Goal: Task Accomplishment & Management: Complete application form

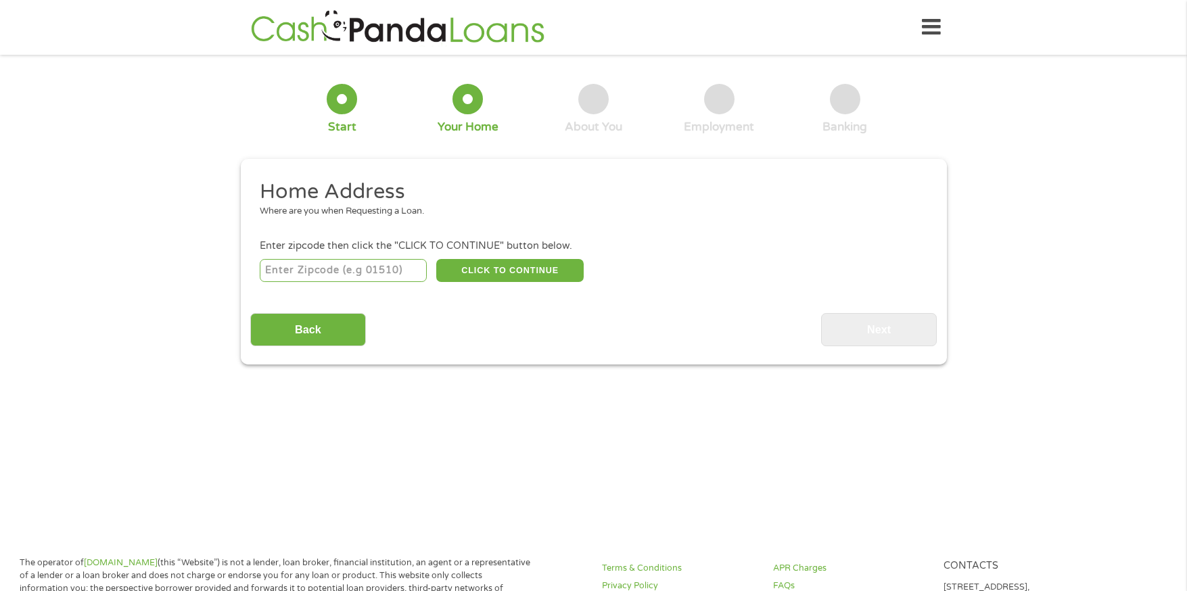
click at [325, 273] on input "number" at bounding box center [343, 270] width 167 height 23
type input "46201"
click at [505, 271] on button "CLICK TO CONTINUE" at bounding box center [509, 270] width 147 height 23
type input "46201"
type input "[GEOGRAPHIC_DATA]"
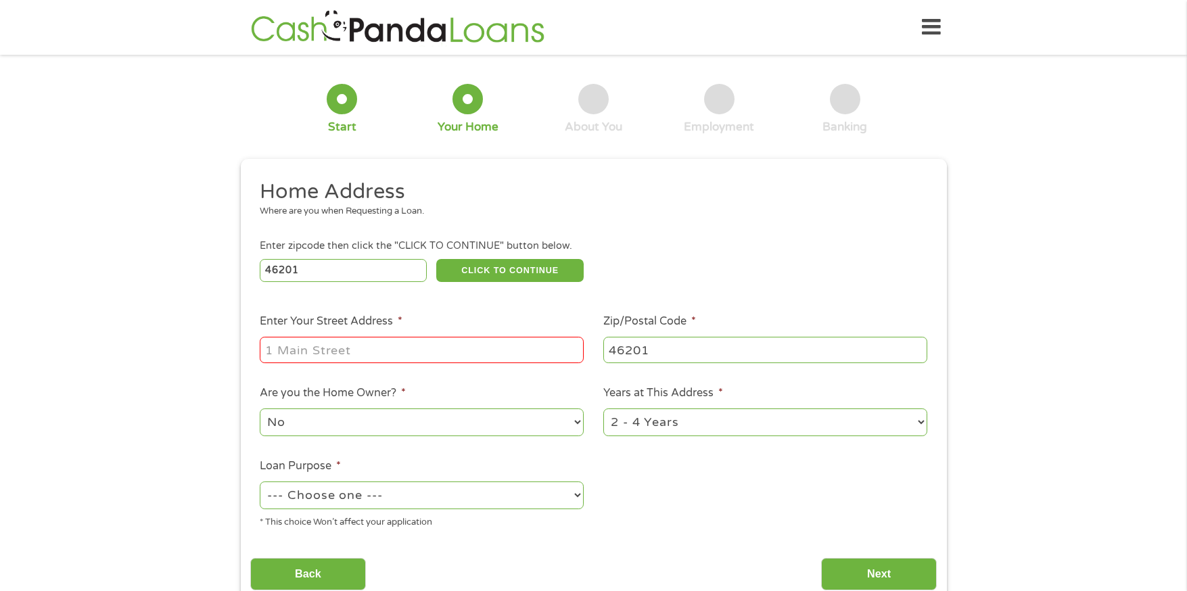
click at [378, 350] on input "Enter Your Street Address *" at bounding box center [422, 350] width 324 height 26
type input "[STREET_ADDRESS][PERSON_NAME]"
click at [436, 419] on select "No Yes" at bounding box center [422, 423] width 324 height 28
select select "yes"
click at [260, 409] on select "No Yes" at bounding box center [422, 423] width 324 height 28
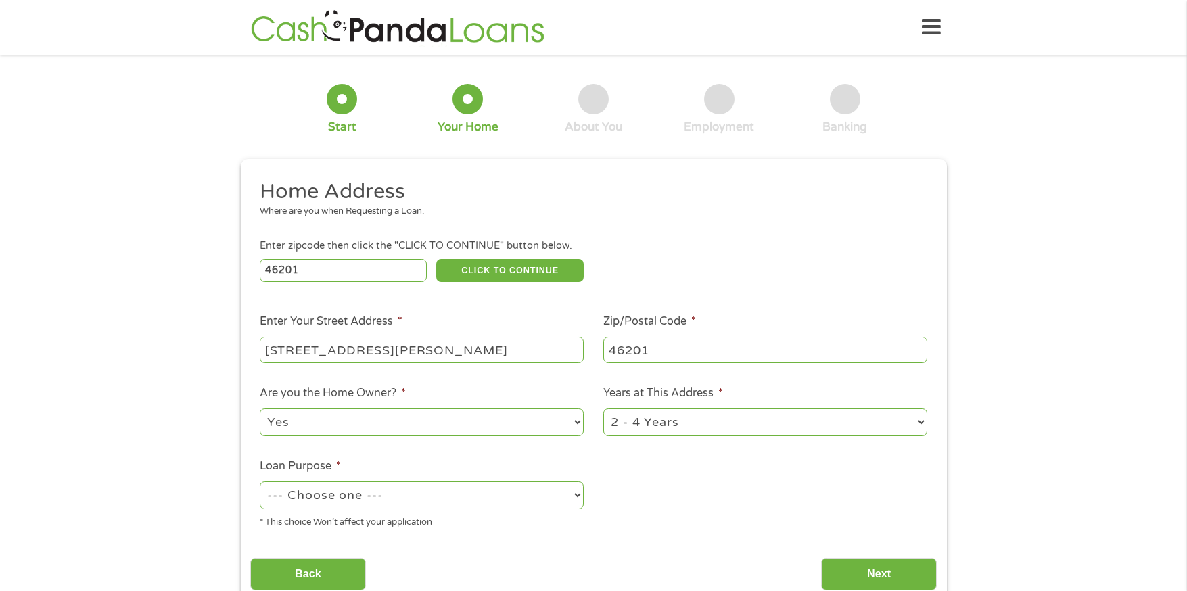
click at [696, 422] on select "1 Year or less 1 - 2 Years 2 - 4 Years Over 4 Years" at bounding box center [766, 423] width 324 height 28
select select "24months"
click at [604, 409] on select "1 Year or less 1 - 2 Years 2 - 4 Years Over 4 Years" at bounding box center [766, 423] width 324 height 28
click at [416, 501] on select "--- Choose one --- Pay Bills Debt Consolidation Home Improvement Major Purchase…" at bounding box center [422, 496] width 324 height 28
select select "shorttermcash"
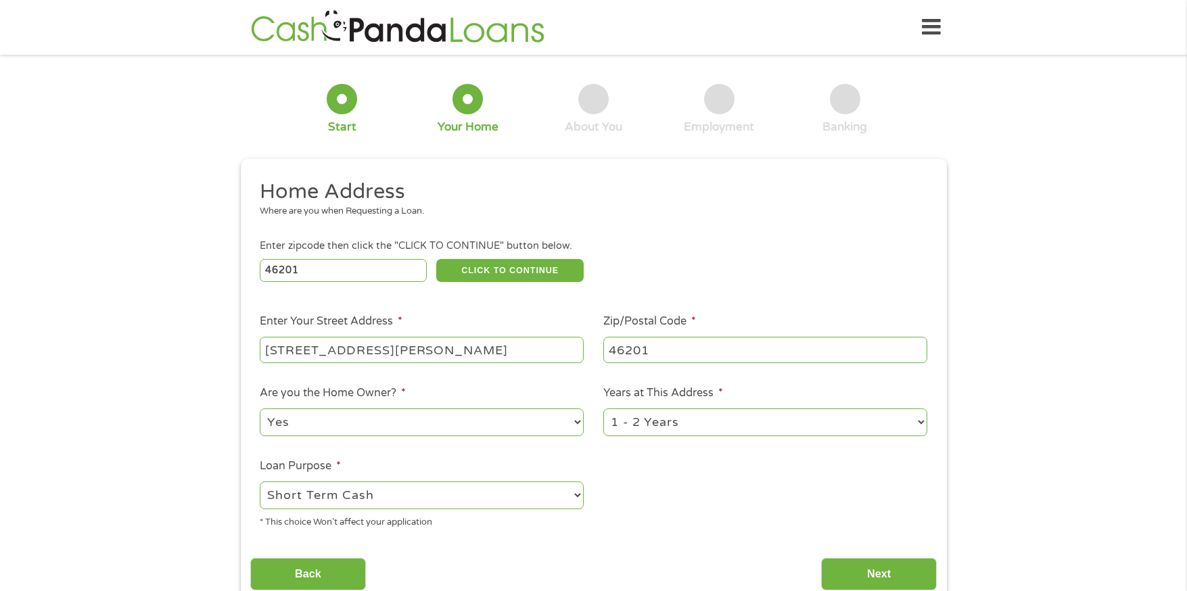
click at [260, 482] on select "--- Choose one --- Pay Bills Debt Consolidation Home Improvement Major Purchase…" at bounding box center [422, 496] width 324 height 28
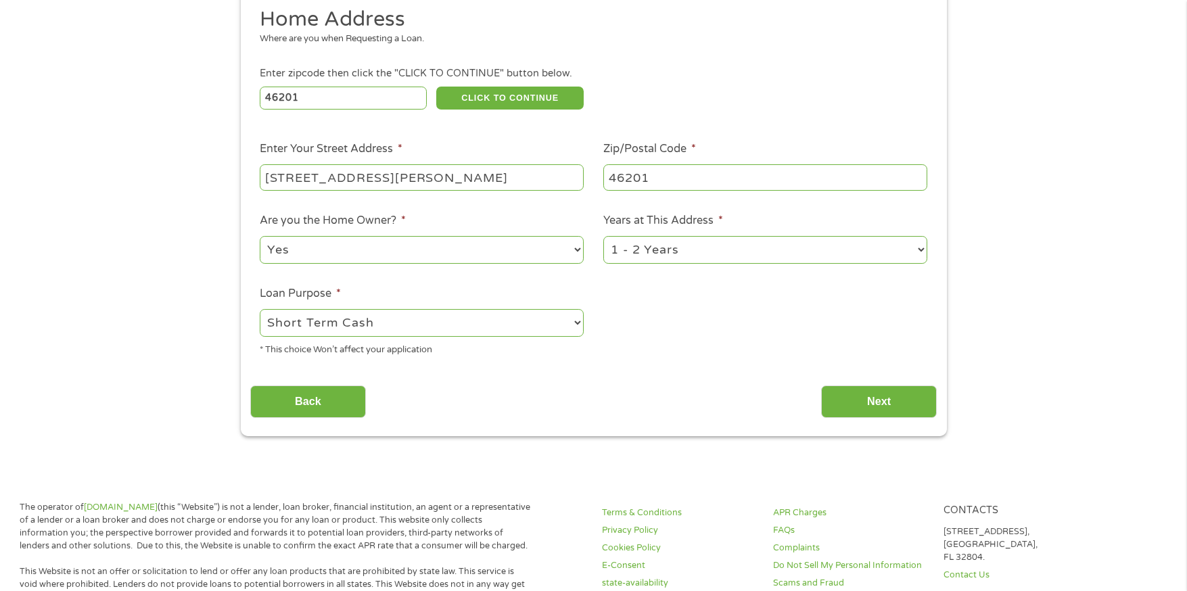
scroll to position [203, 0]
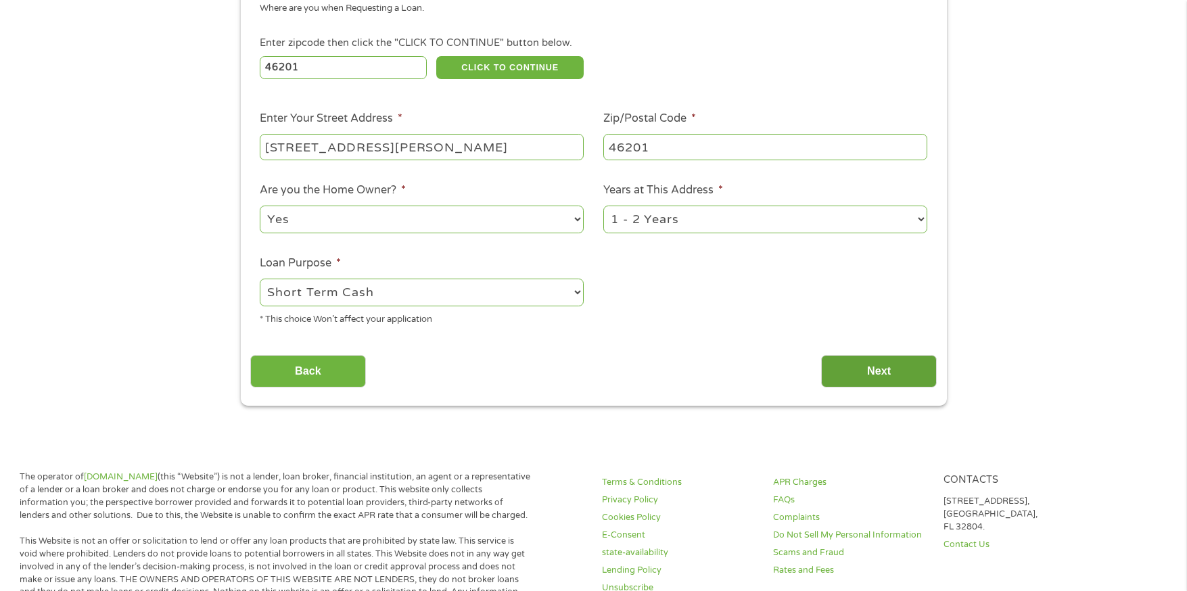
click at [893, 372] on input "Next" at bounding box center [879, 371] width 116 height 33
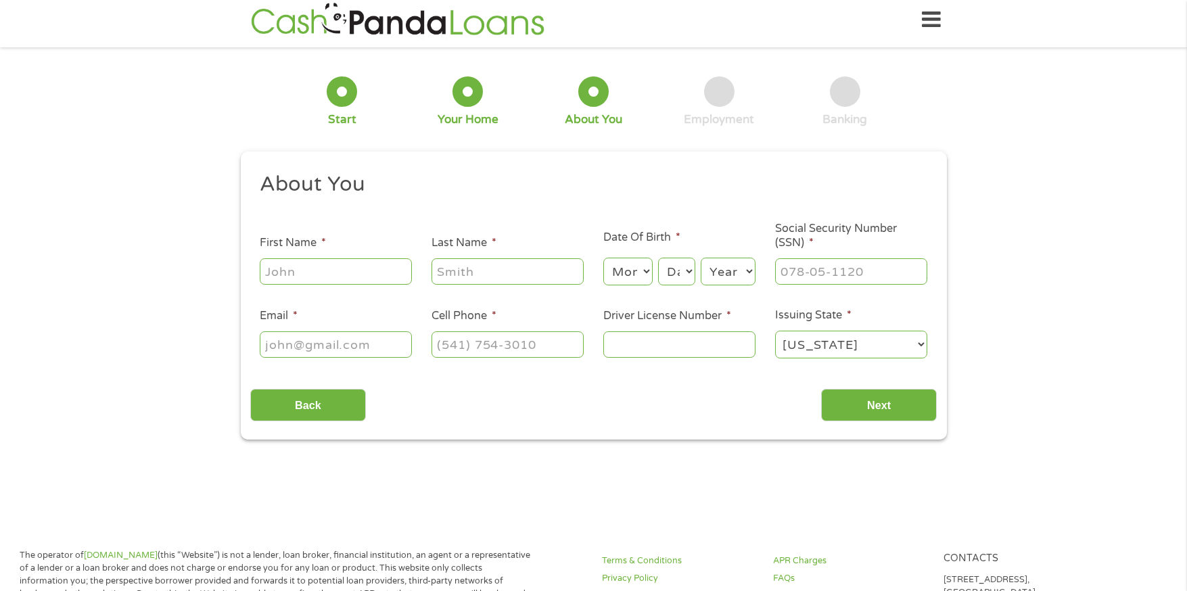
scroll to position [0, 0]
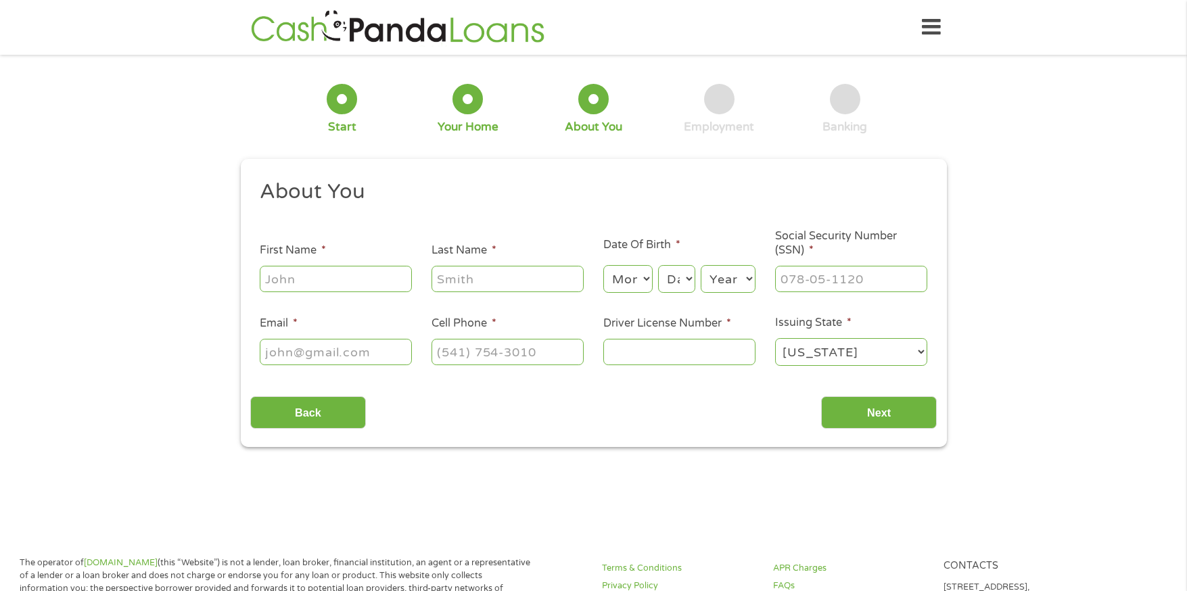
click at [306, 274] on input "First Name *" at bounding box center [336, 279] width 152 height 26
type input "[PERSON_NAME]"
type input "[EMAIL_ADDRESS][DOMAIN_NAME]"
type input "[PHONE_NUMBER]"
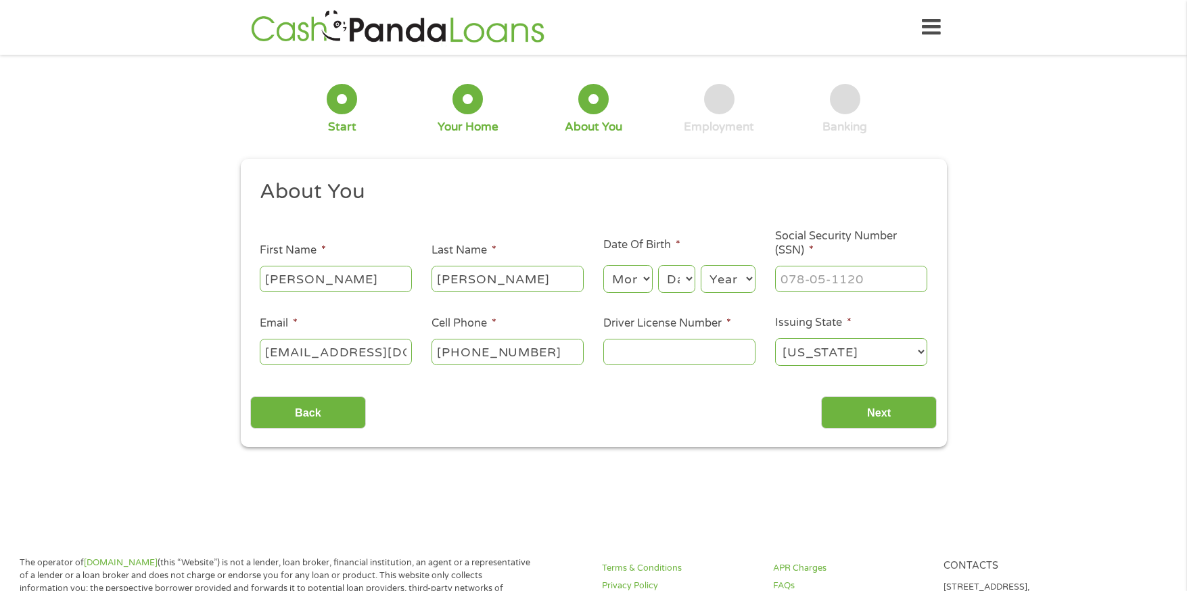
click at [618, 279] on select "Month 1 2 3 4 5 6 7 8 9 10 11 12" at bounding box center [628, 279] width 49 height 28
select select "6"
click at [604, 265] on select "Month 1 2 3 4 5 6 7 8 9 10 11 12" at bounding box center [628, 279] width 49 height 28
click at [671, 282] on select "Day 1 2 3 4 5 6 7 8 9 10 11 12 13 14 15 16 17 18 19 20 21 22 23 24 25 26 27 28 …" at bounding box center [676, 279] width 37 height 28
select select "28"
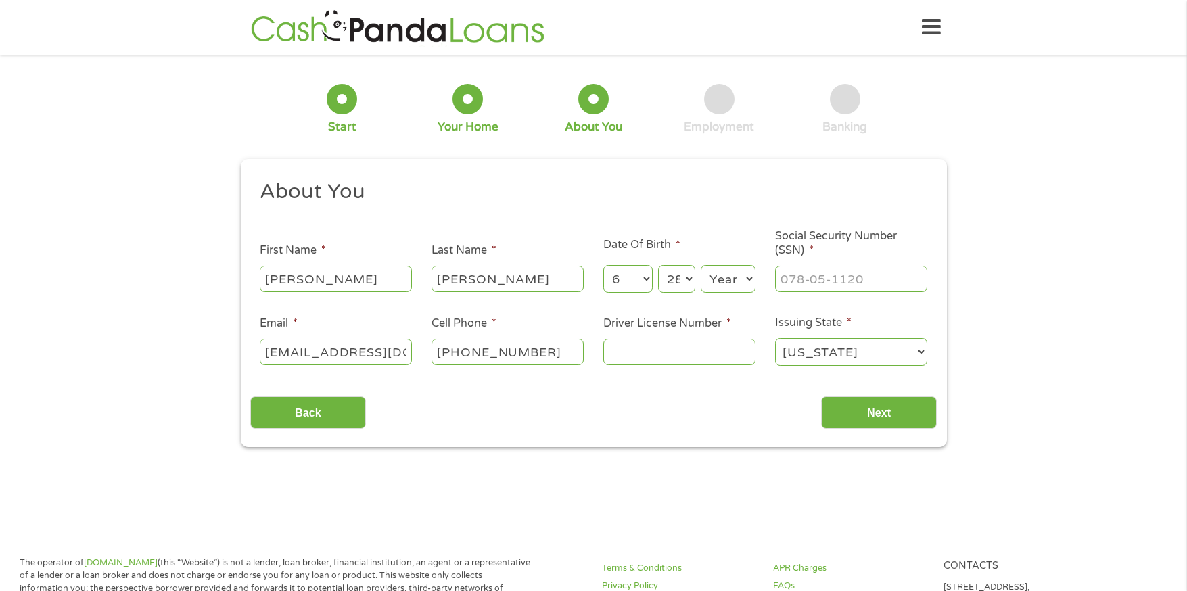
click at [658, 265] on select "Day 1 2 3 4 5 6 7 8 9 10 11 12 13 14 15 16 17 18 19 20 21 22 23 24 25 26 27 28 …" at bounding box center [676, 279] width 37 height 28
click at [727, 272] on select "Year [DATE] 2006 2005 2004 2003 2002 2001 2000 1999 1998 1997 1996 1995 1994 19…" at bounding box center [728, 279] width 55 height 28
select select "1985"
click at [701, 265] on select "Year [DATE] 2006 2005 2004 2003 2002 2001 2000 1999 1998 1997 1996 1995 1994 19…" at bounding box center [728, 279] width 55 height 28
click at [809, 271] on input "___-__-____" at bounding box center [851, 279] width 152 height 26
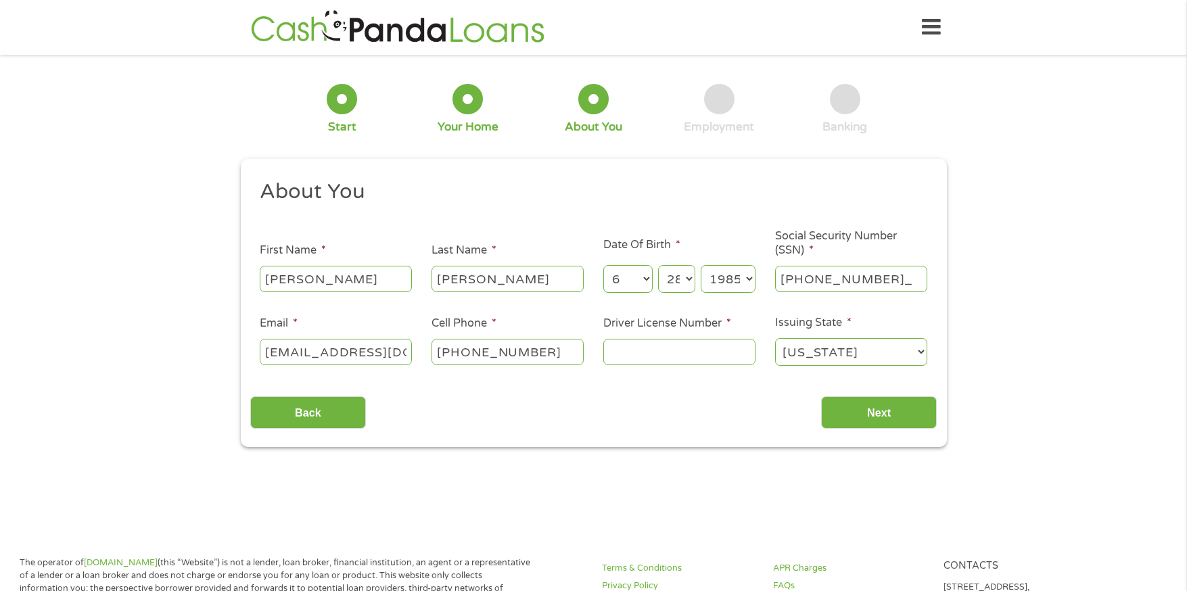
type input "313-94-4880"
click at [658, 359] on input "Driver License Number *" at bounding box center [680, 352] width 152 height 26
type input "5390334888"
click at [884, 409] on input "Next" at bounding box center [879, 412] width 116 height 33
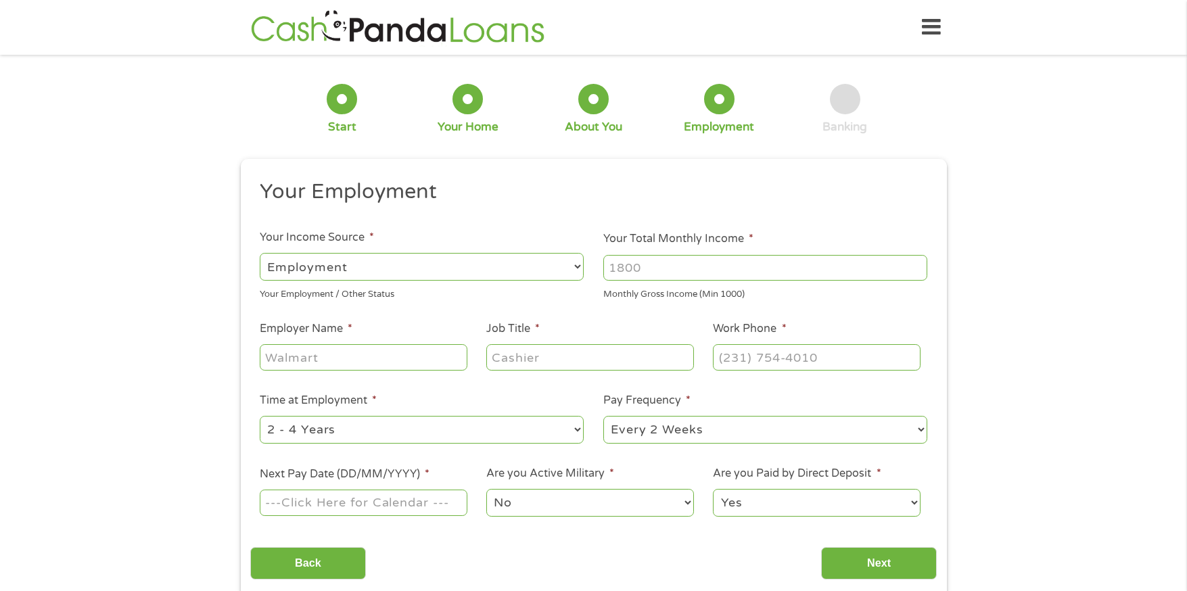
click at [648, 269] on input "Your Total Monthly Income *" at bounding box center [766, 268] width 324 height 26
type input "4200"
click at [317, 358] on input "Employer Name *" at bounding box center [363, 357] width 207 height 26
type input "s"
type input "SERVICE ELECTRIC CO"
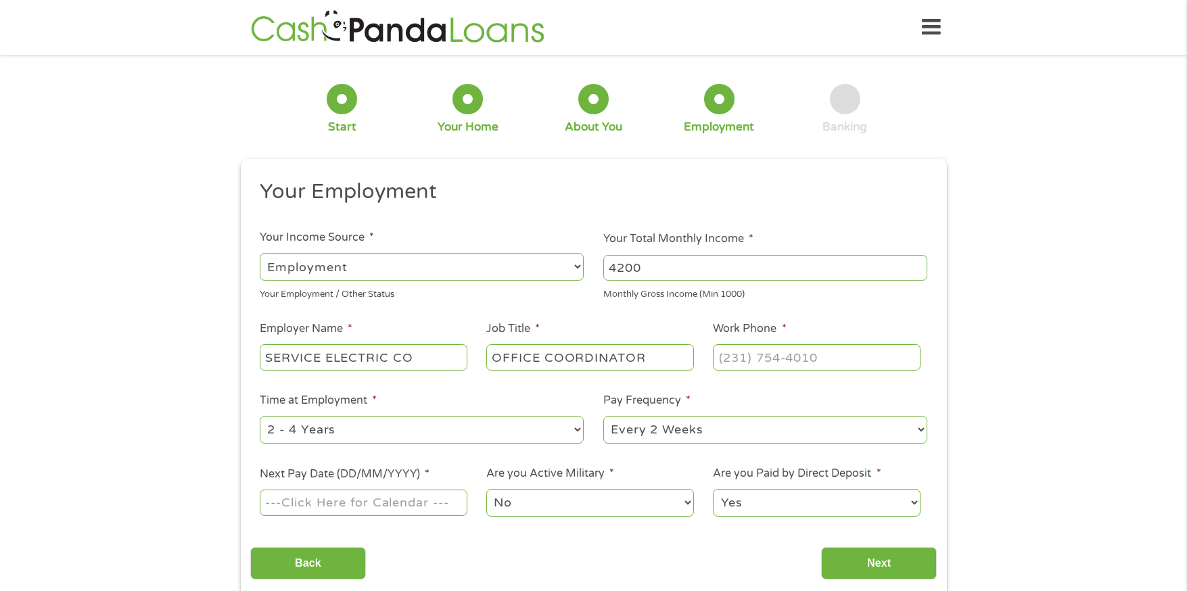
type input "OFFICE COORDINATOR"
type input "[PHONE_NUMBER]"
click at [411, 440] on select "--- Choose one --- 1 Year or less 1 - 2 Years 2 - 4 Years Over 4 Years" at bounding box center [422, 430] width 324 height 28
select select "60months"
click at [260, 416] on select "--- Choose one --- 1 Year or less 1 - 2 Years 2 - 4 Years Over 4 Years" at bounding box center [422, 430] width 324 height 28
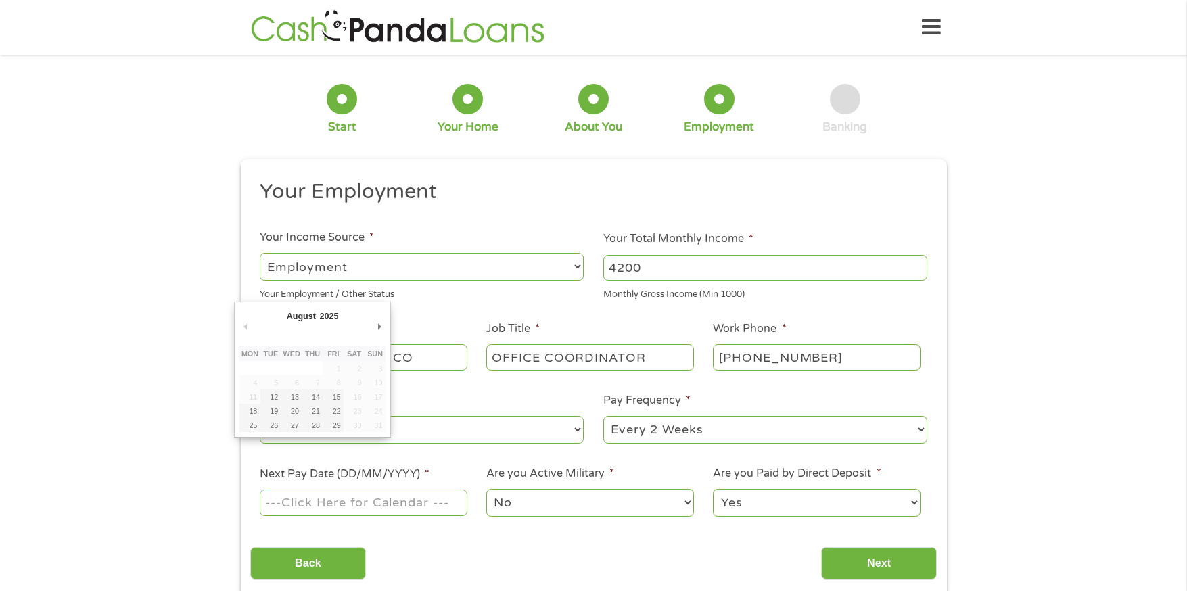
click at [353, 507] on input "Next Pay Date (DD/MM/YYYY) *" at bounding box center [363, 503] width 207 height 26
type input "[DATE]"
click at [574, 504] on select "No Yes" at bounding box center [589, 503] width 207 height 28
click at [486, 489] on select "No Yes" at bounding box center [589, 503] width 207 height 28
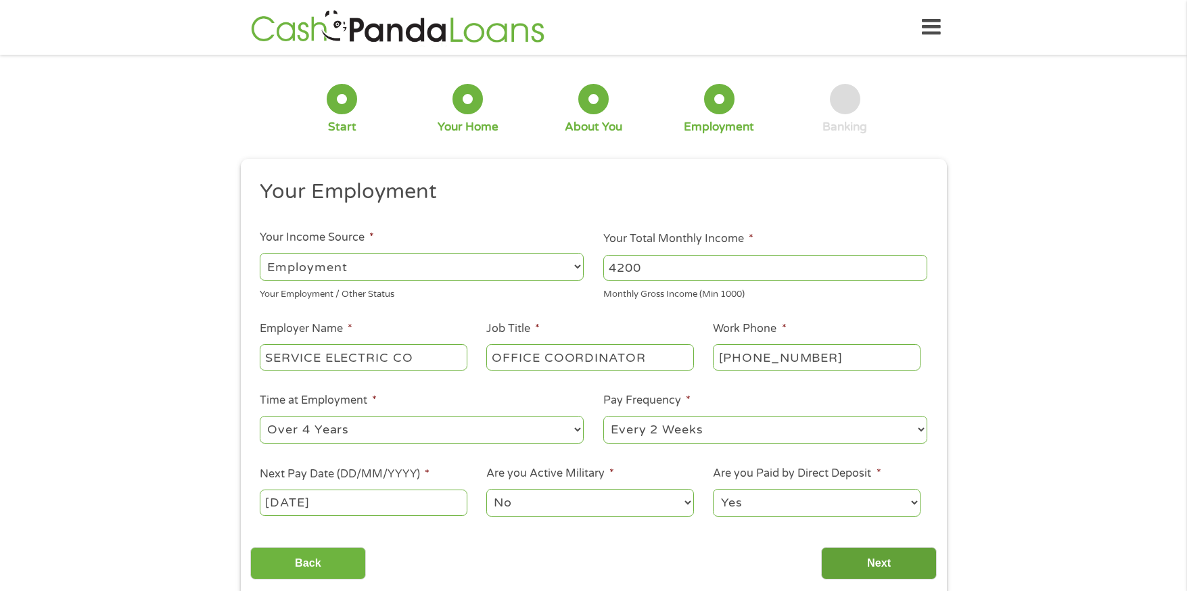
click at [868, 562] on input "Next" at bounding box center [879, 563] width 116 height 33
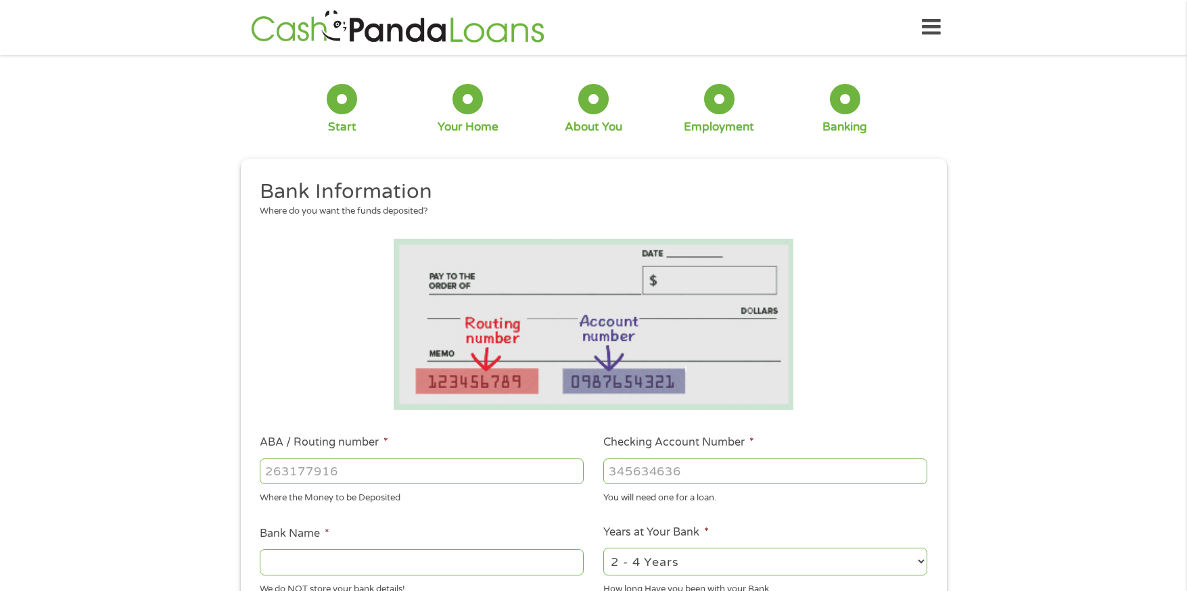
click at [359, 473] on input "ABA / Routing number *" at bounding box center [422, 472] width 324 height 26
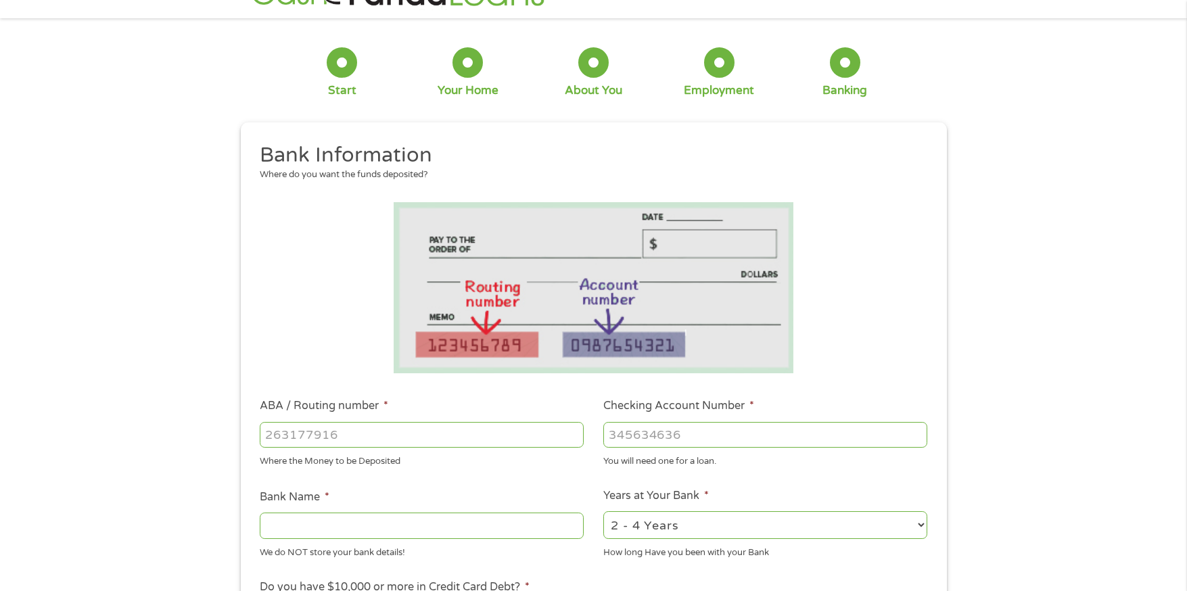
scroll to position [68, 0]
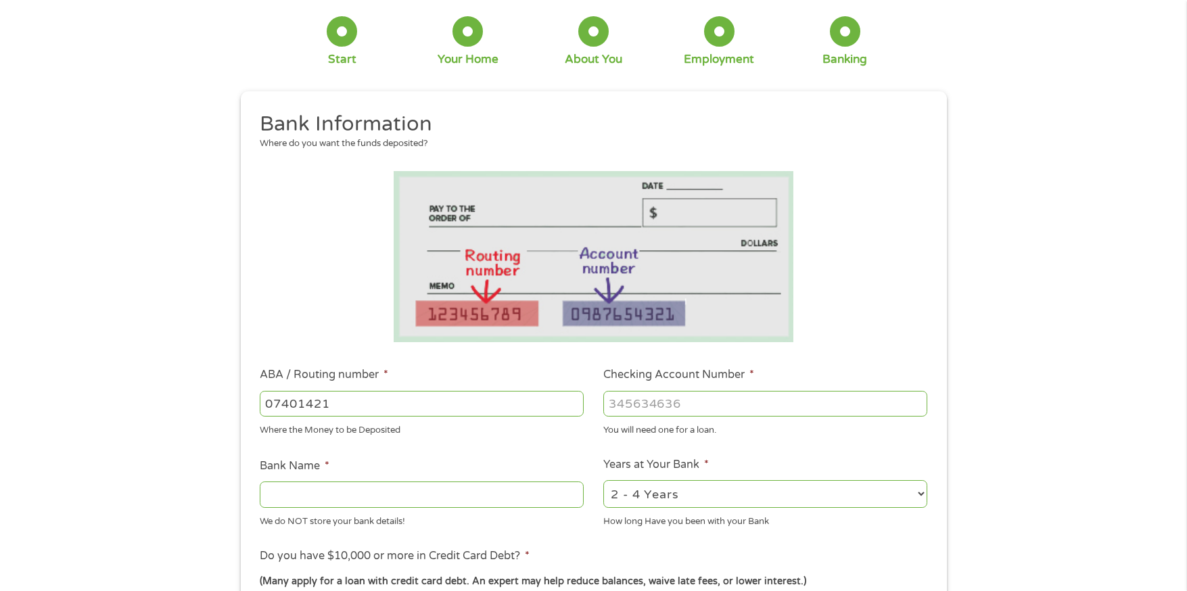
type input "074014213"
type input "REGIONS BANK"
type input "074014213"
type input "0221946043"
click at [683, 496] on select "2 - 4 Years 6 - 12 Months 1 - 2 Years Over 4 Years" at bounding box center [766, 494] width 324 height 28
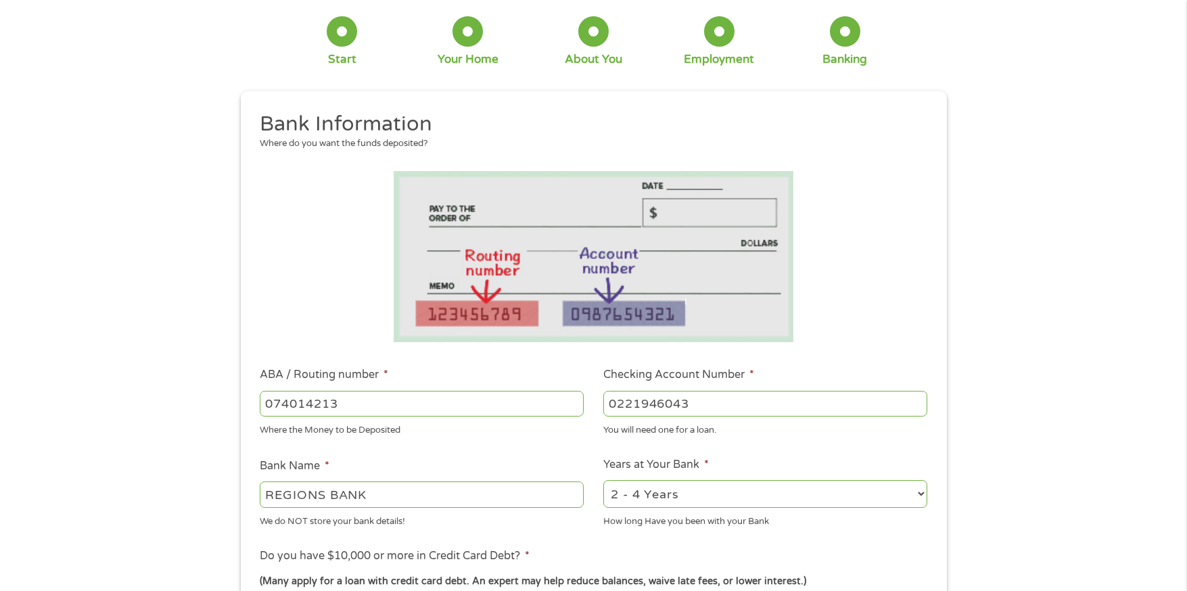
select select "60months"
click at [604, 480] on select "2 - 4 Years 6 - 12 Months 1 - 2 Years Over 4 Years" at bounding box center [766, 494] width 324 height 28
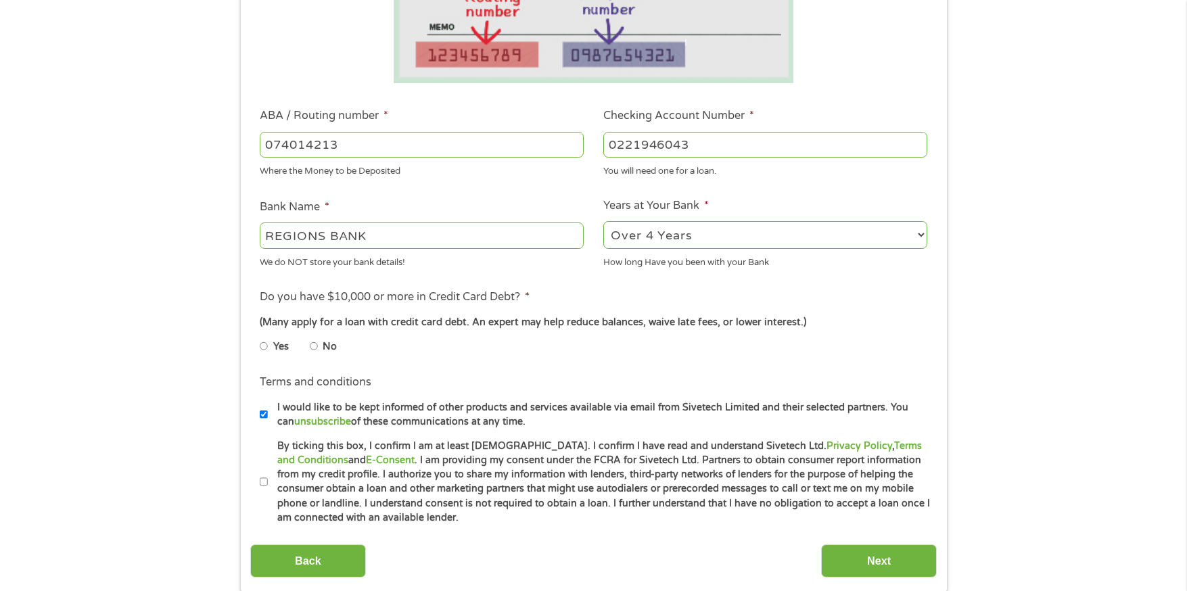
scroll to position [338, 0]
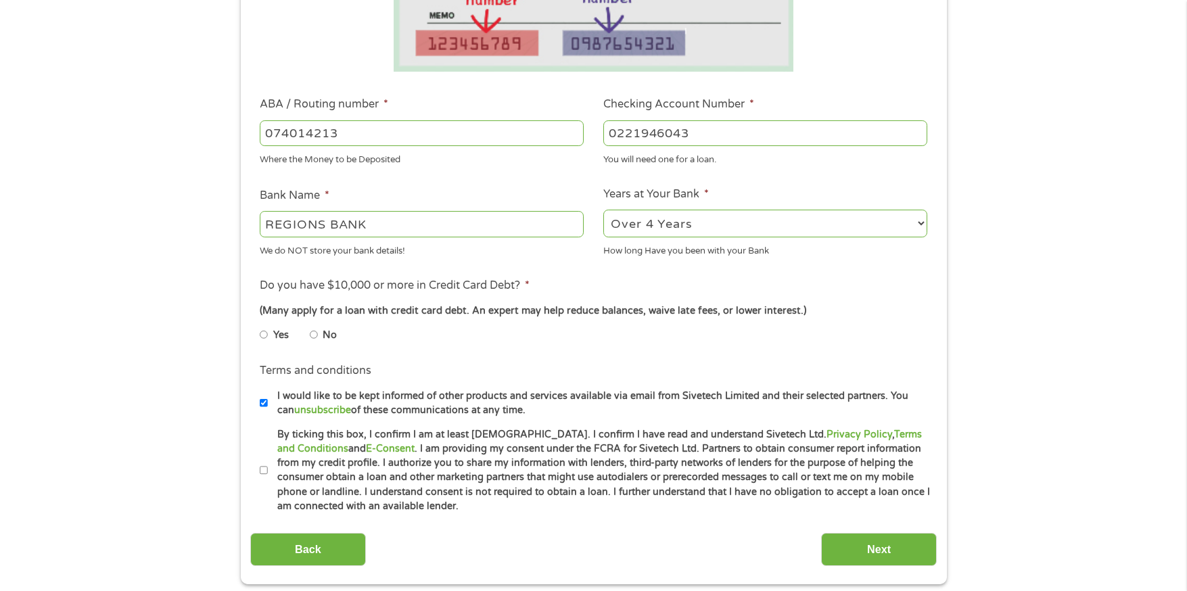
click at [315, 338] on input "No" at bounding box center [314, 335] width 8 height 22
radio input "true"
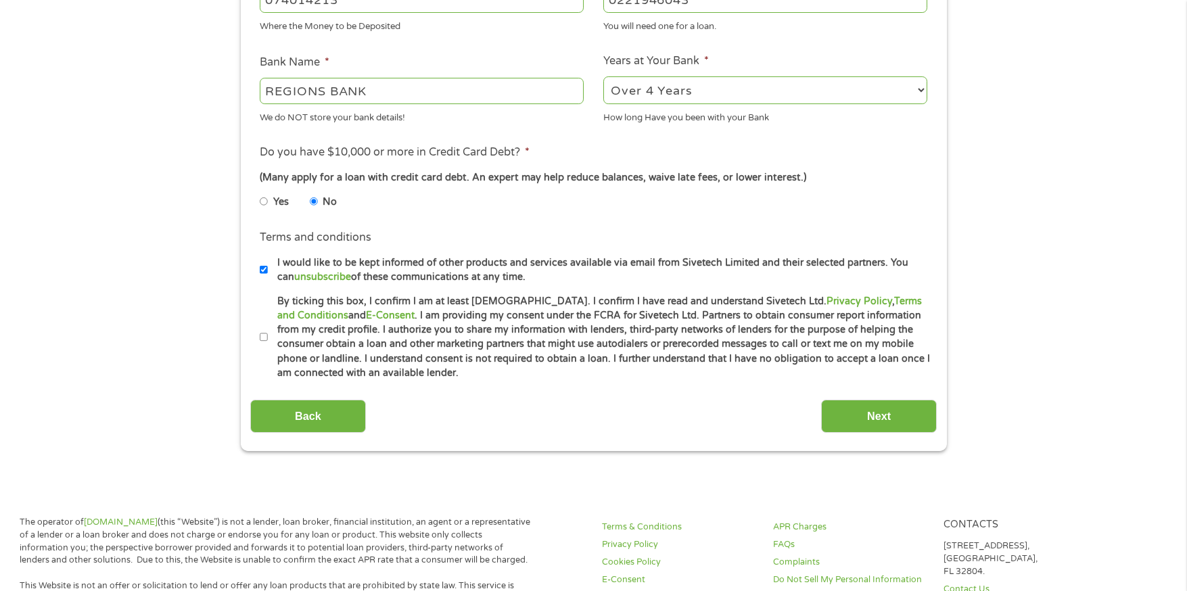
scroll to position [474, 0]
click at [263, 336] on input "By ticking this box, I confirm I am at least [DEMOGRAPHIC_DATA]. I confirm I ha…" at bounding box center [264, 336] width 8 height 22
checkbox input "true"
click at [262, 269] on input "I would like to be kept informed of other products and services available via e…" at bounding box center [264, 268] width 8 height 22
checkbox input "false"
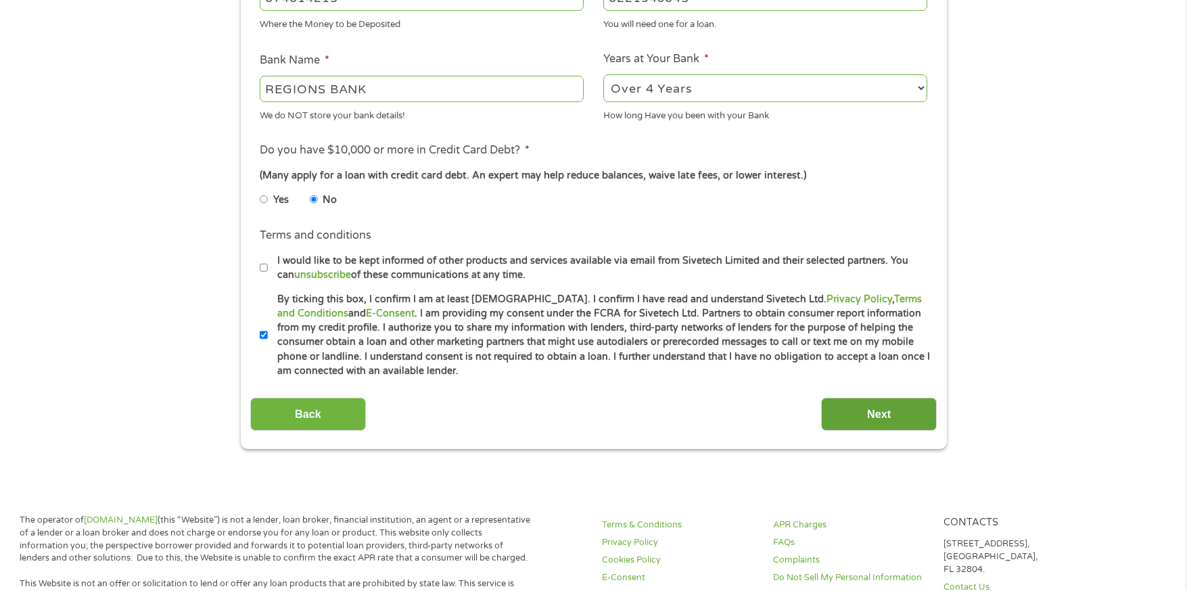
click at [842, 409] on input "Next" at bounding box center [879, 414] width 116 height 33
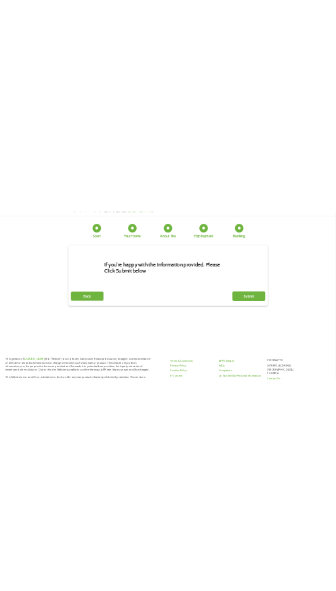
scroll to position [0, 0]
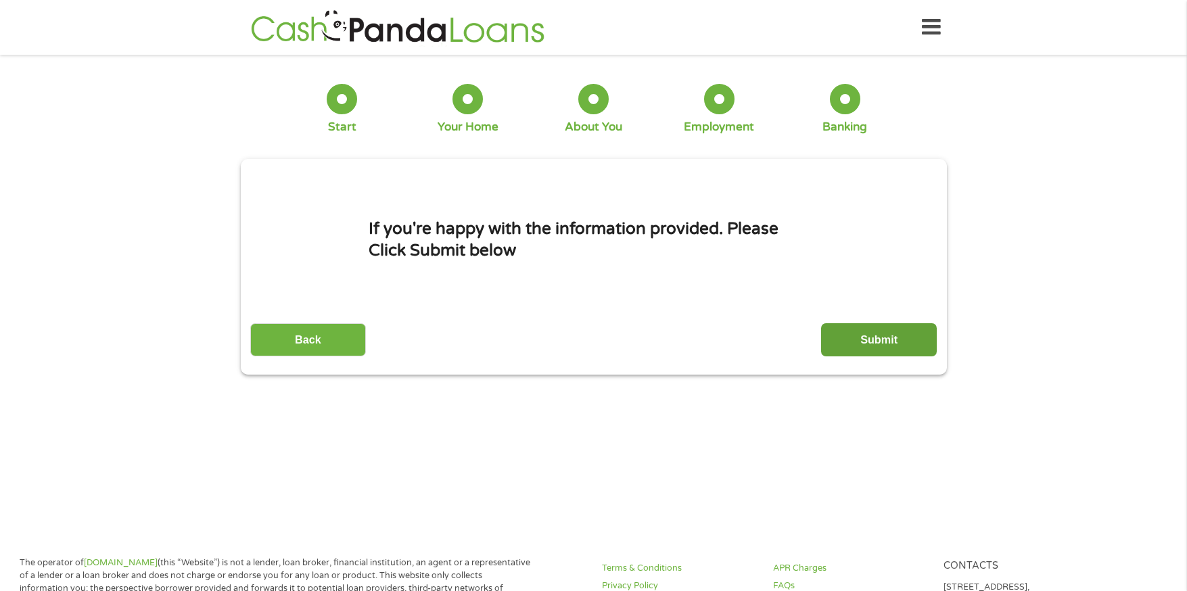
click at [896, 344] on input "Submit" at bounding box center [879, 339] width 116 height 33
